Goal: Information Seeking & Learning: Learn about a topic

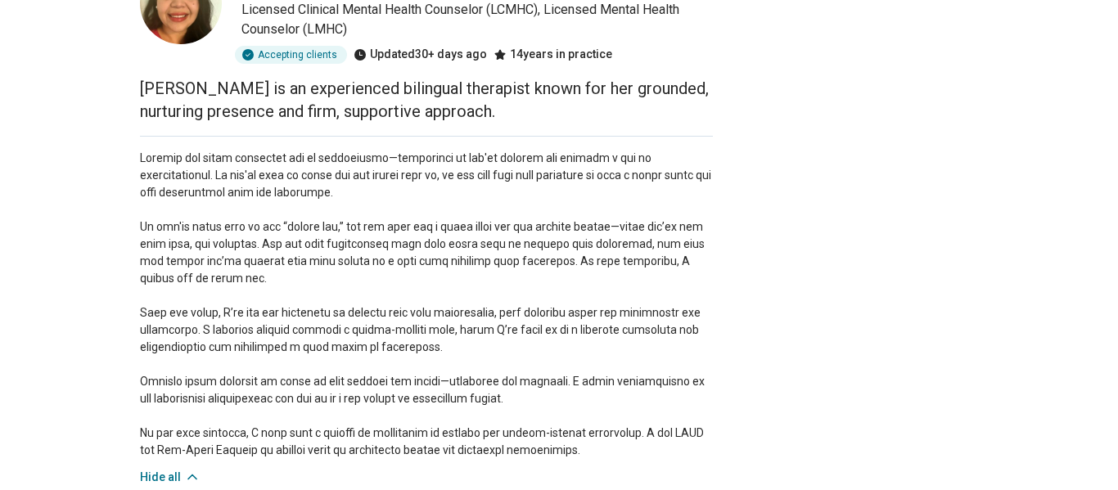
scroll to position [133, 0]
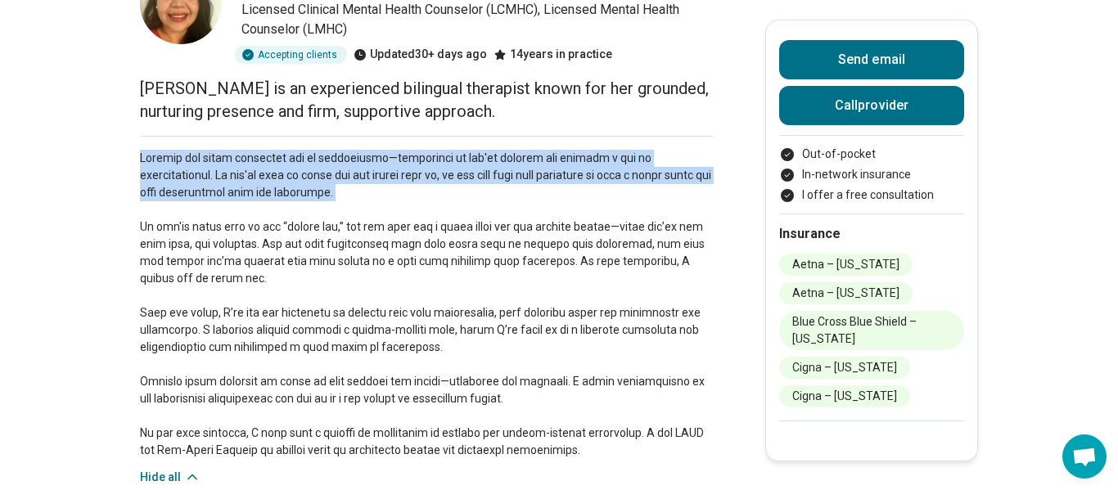
drag, startPoint x: 136, startPoint y: 155, endPoint x: 358, endPoint y: 208, distance: 228.6
copy p "Finding the right therapist can be challenging—especially if you're someone who…"
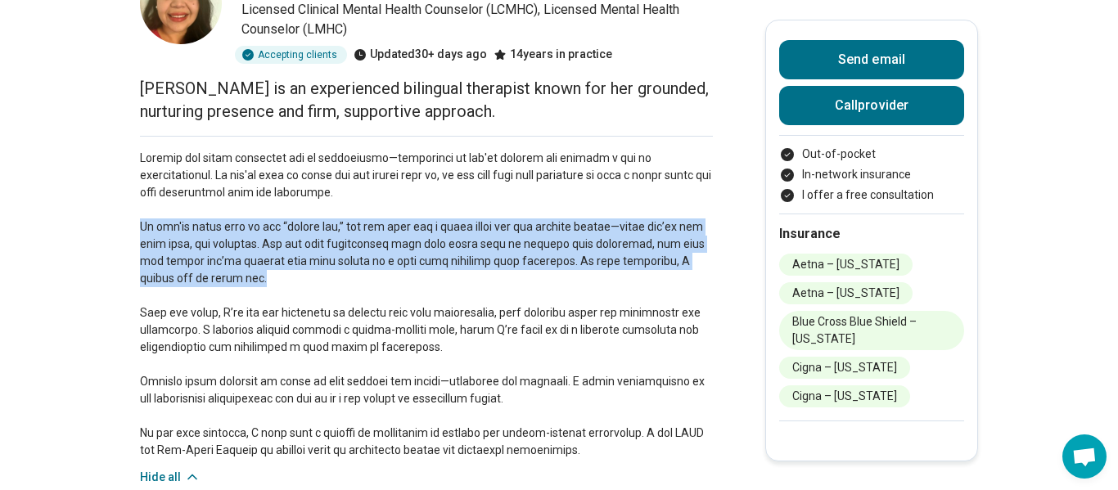
drag, startPoint x: 232, startPoint y: 281, endPoint x: 133, endPoint y: 234, distance: 109.8
copy p "If you're often seen as the “strong one,” you may long for a place where you ca…"
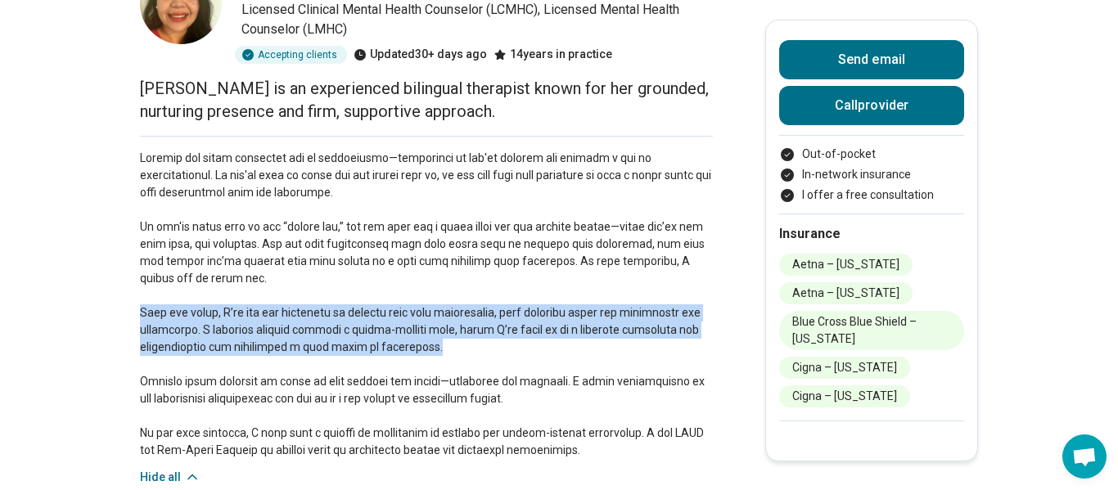
drag, startPoint x: 140, startPoint y: 313, endPoint x: 473, endPoint y: 347, distance: 334.8
click at [473, 347] on p at bounding box center [426, 304] width 573 height 309
copy p "Over the years, I’ve had the privilege of working with many individuals, each b…"
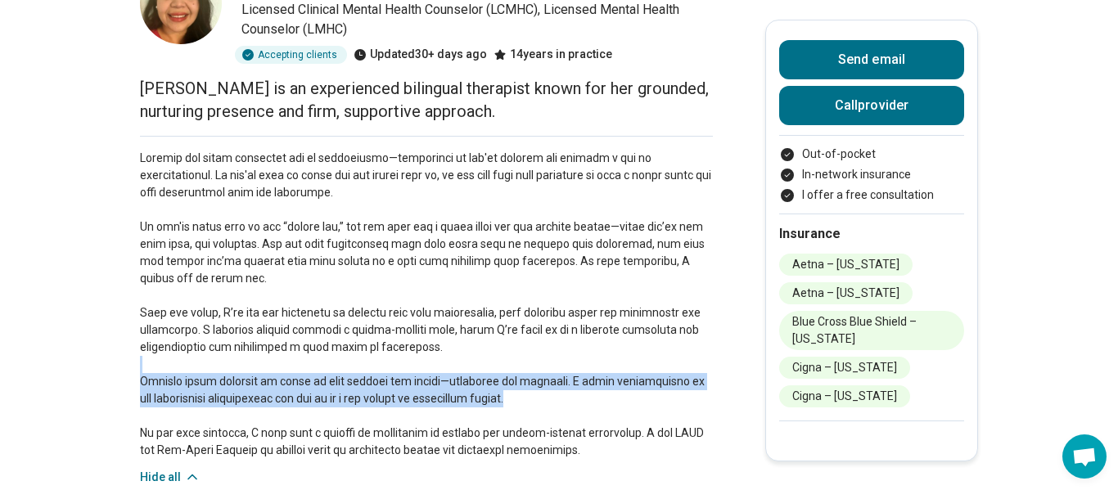
drag, startPoint x: 510, startPoint y: 400, endPoint x: 101, endPoint y: 361, distance: 410.2
copy p "Clients often describe my style as both calming and direct—nurturing yet ground…"
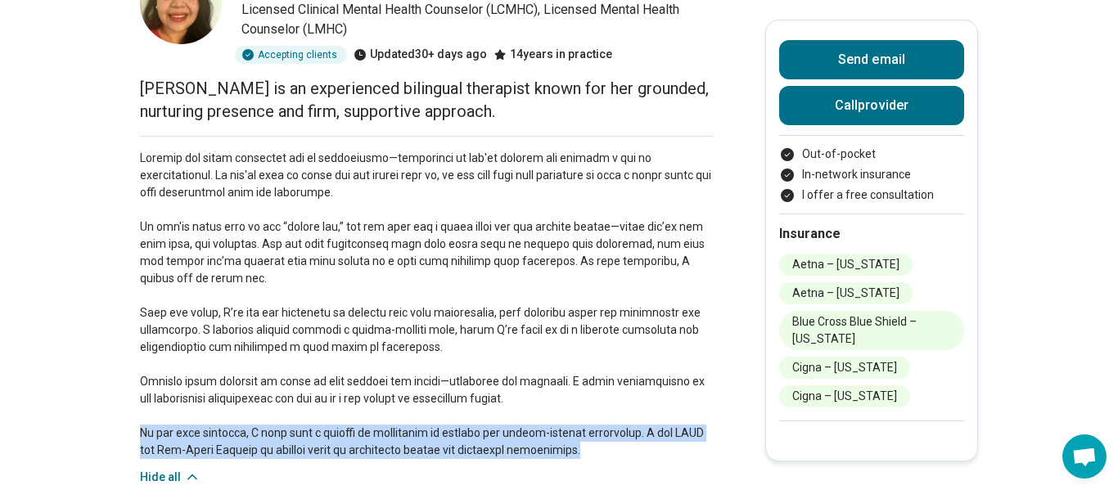
drag, startPoint x: 588, startPoint y: 448, endPoint x: 75, endPoint y: 433, distance: 513.3
copy p "In our work together, I draw from a variety of approaches to support the trauma…"
click at [602, 439] on p at bounding box center [426, 304] width 573 height 309
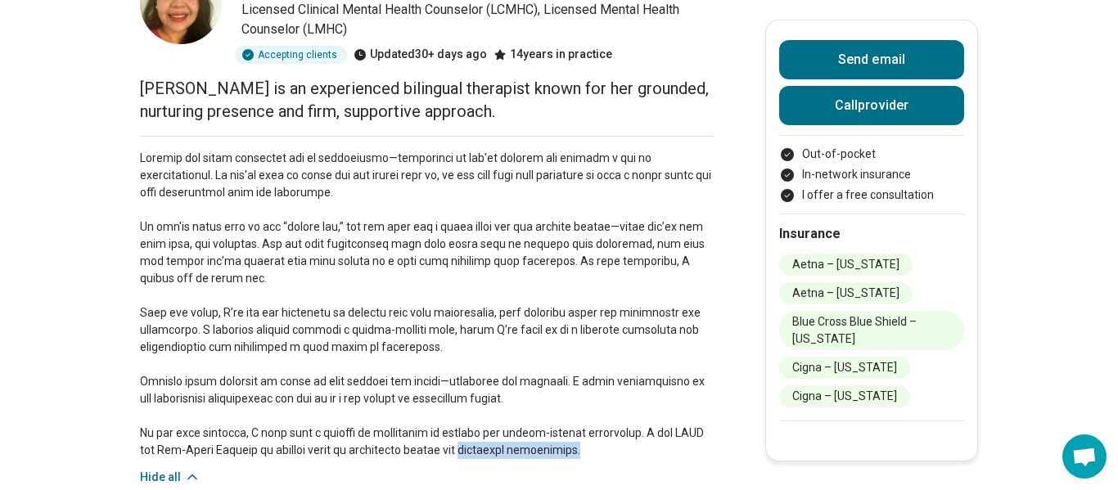
drag, startPoint x: 621, startPoint y: 451, endPoint x: 475, endPoint y: 456, distance: 146.5
click at [475, 456] on p at bounding box center [426, 304] width 573 height 309
copy p "fostering integration."
